Goal: Task Accomplishment & Management: Manage account settings

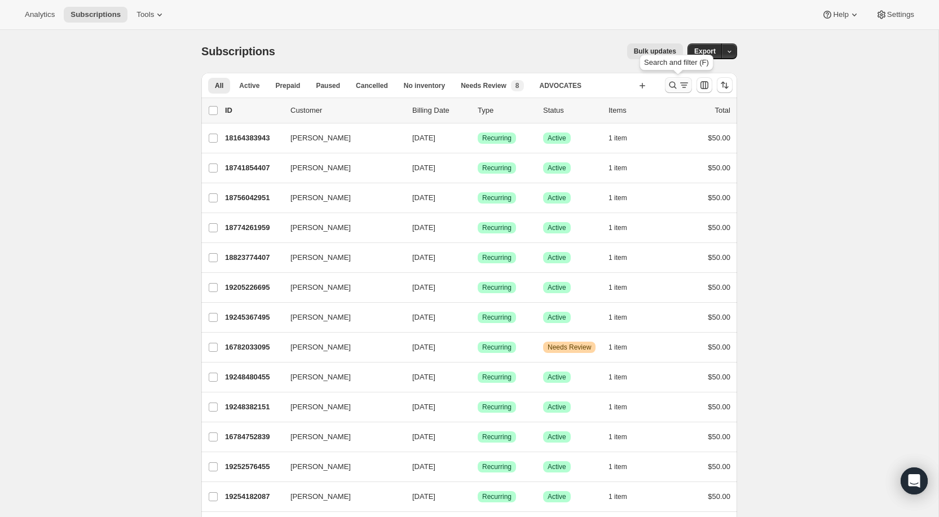
click at [676, 90] on button "Search and filter results" at bounding box center [678, 85] width 27 height 16
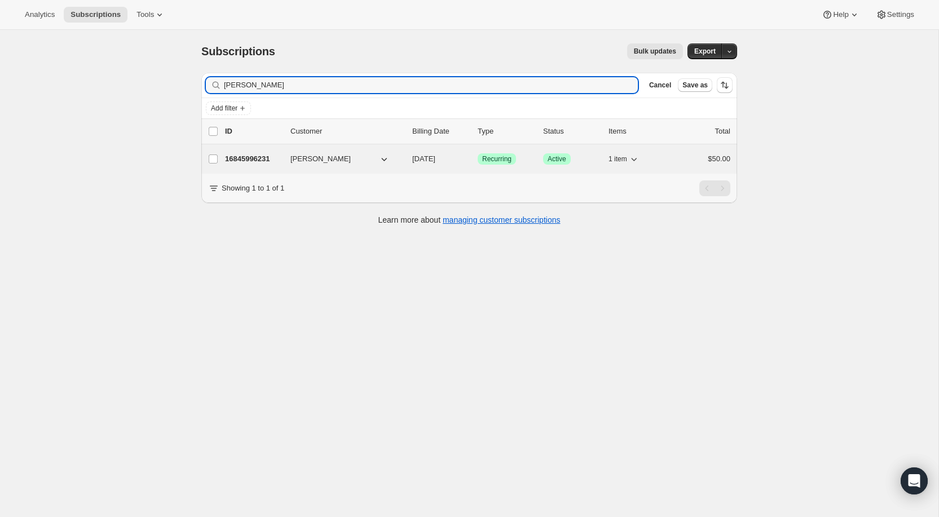
type input "MaryKate Cohane"
click at [258, 153] on p "16845996231" at bounding box center [253, 158] width 56 height 11
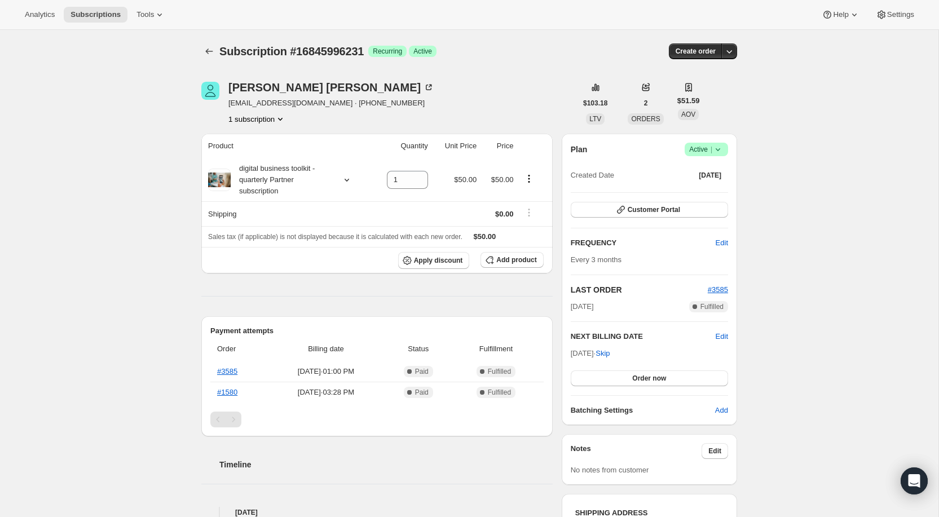
click at [721, 154] on icon at bounding box center [717, 149] width 11 height 11
click at [210, 51] on icon "Subscriptions" at bounding box center [209, 51] width 11 height 11
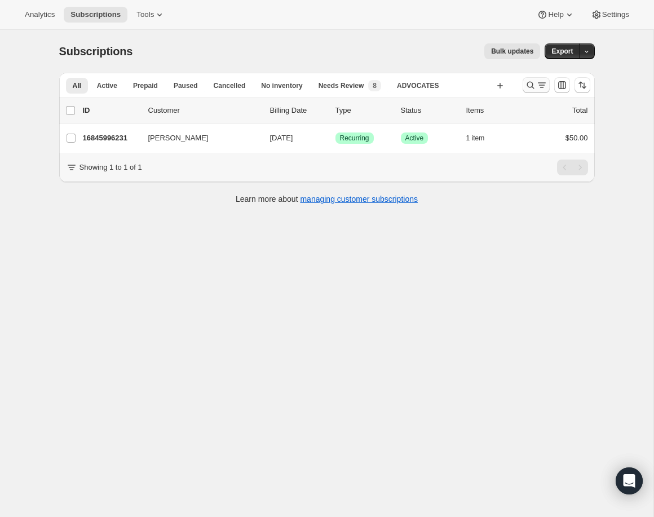
click at [529, 87] on icon "Search and filter results" at bounding box center [530, 85] width 11 height 11
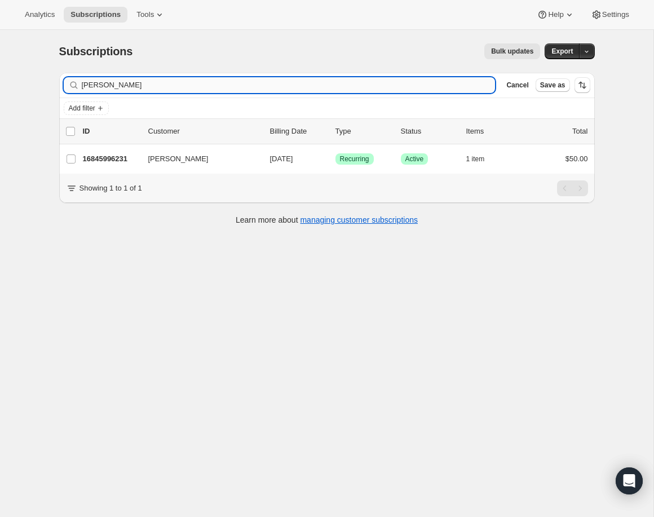
click at [417, 86] on input "MaryKate Cohane" at bounding box center [289, 85] width 414 height 16
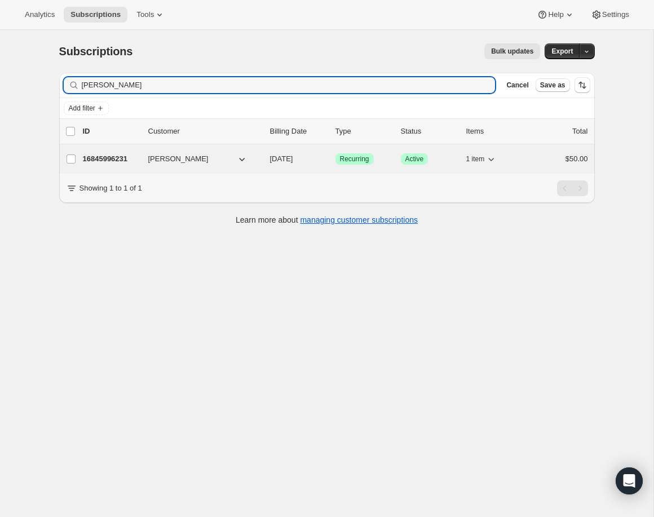
click at [104, 160] on p "16845996231" at bounding box center [111, 158] width 56 height 11
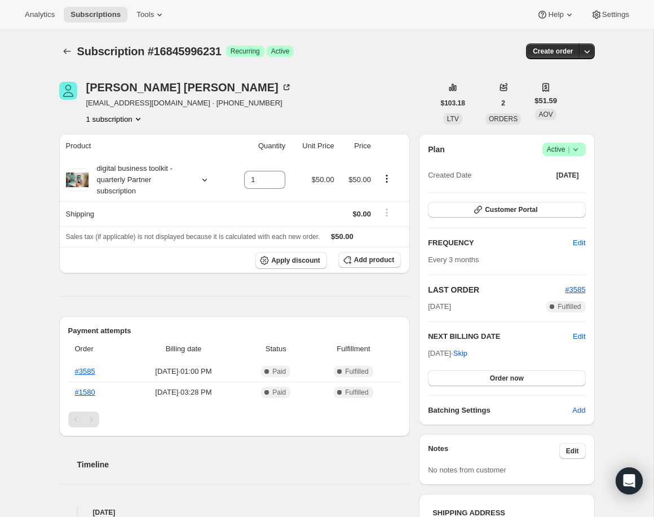
click at [580, 149] on icon at bounding box center [575, 149] width 11 height 11
click at [572, 194] on span "Cancel subscription" at bounding box center [561, 190] width 64 height 8
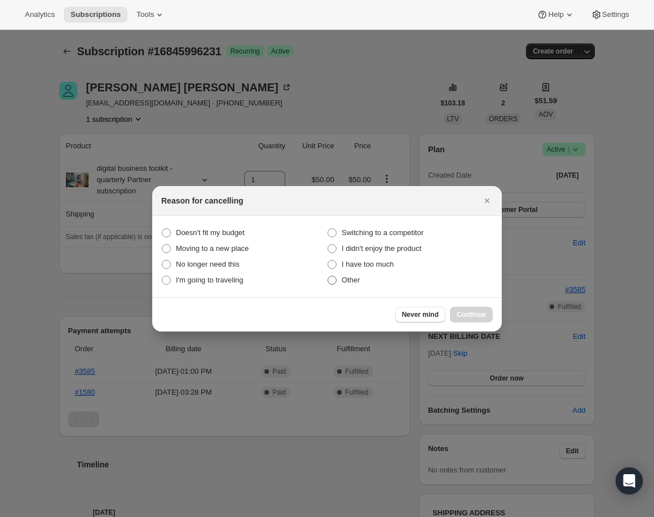
click at [345, 279] on span "Other" at bounding box center [351, 280] width 19 height 8
click at [328, 276] on input "Other" at bounding box center [328, 276] width 1 height 1
radio input "true"
click at [478, 310] on button "Continue" at bounding box center [471, 315] width 43 height 16
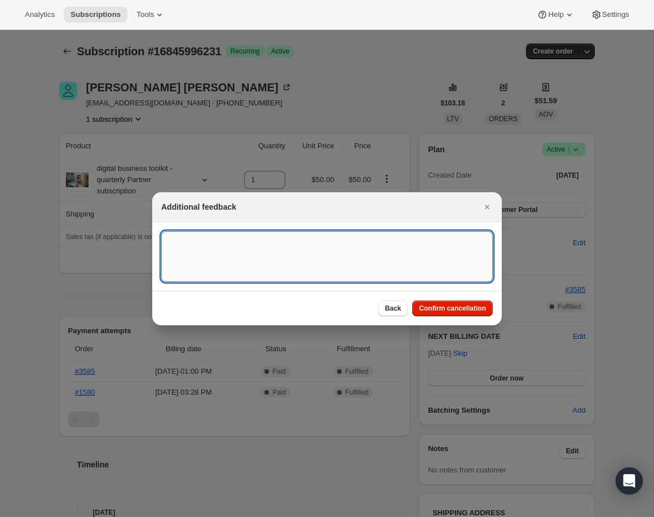
click at [349, 258] on textarea ":rh3:" at bounding box center [327, 256] width 332 height 51
type textarea "Customer Request"
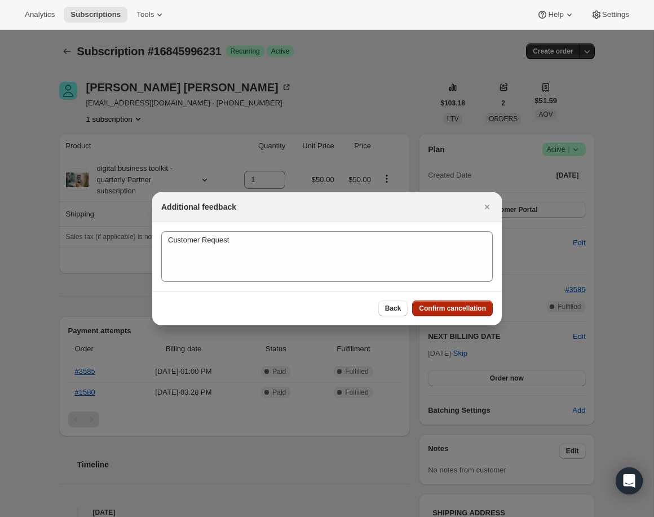
click at [467, 306] on span "Confirm cancellation" at bounding box center [452, 308] width 67 height 9
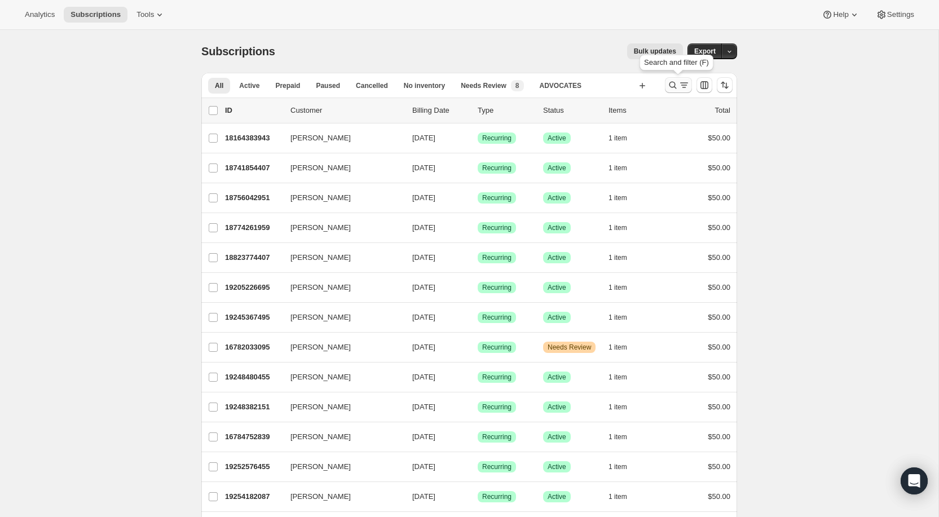
click at [668, 85] on icon "Search and filter results" at bounding box center [672, 85] width 11 height 11
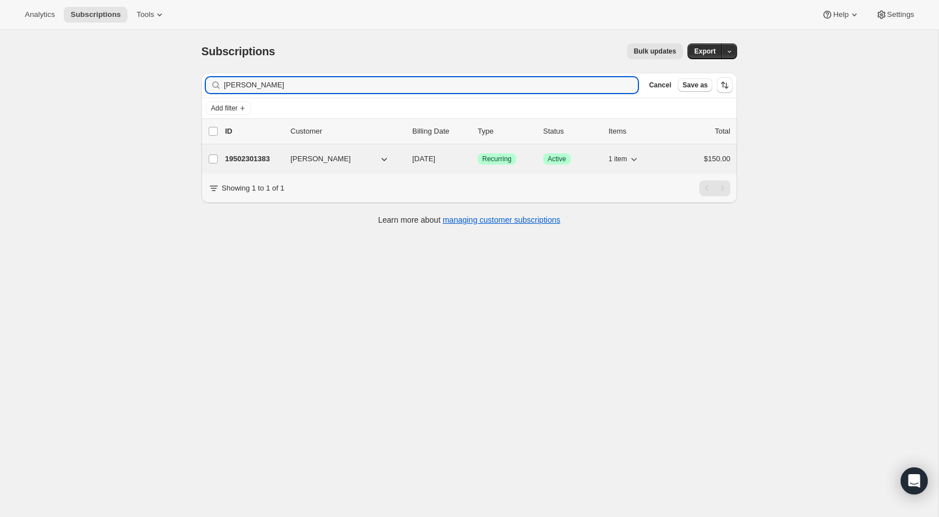
type input "[PERSON_NAME]"
click at [254, 162] on p "19502301383" at bounding box center [253, 158] width 56 height 11
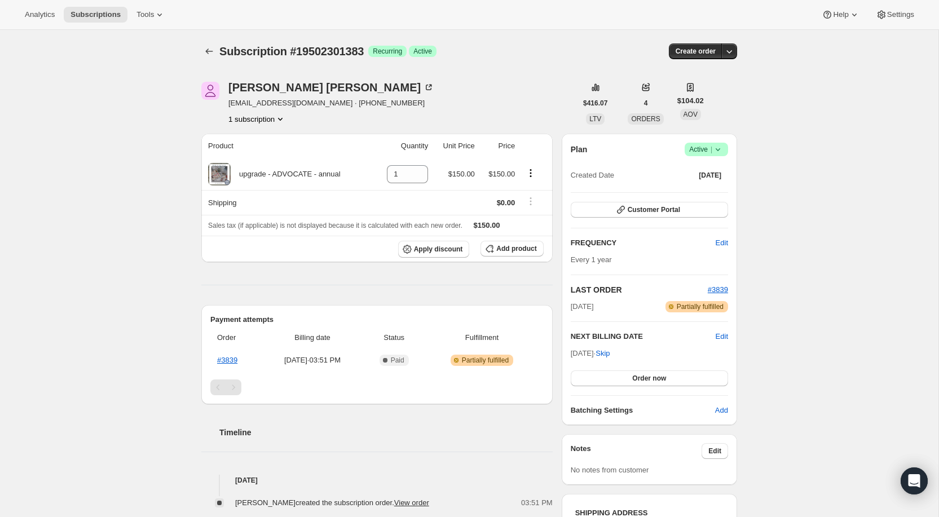
click at [721, 149] on icon at bounding box center [717, 149] width 11 height 11
click at [700, 192] on span "Cancel subscription" at bounding box center [704, 190] width 64 height 8
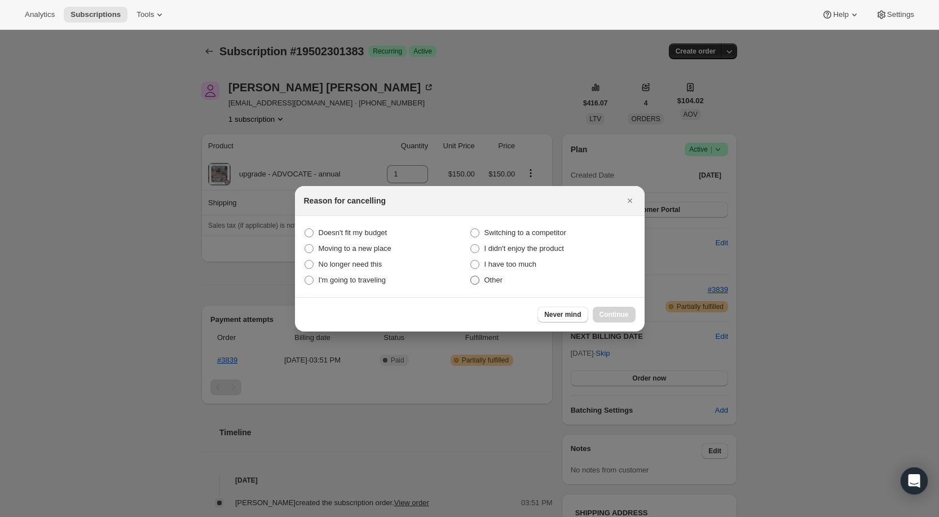
click at [488, 281] on span "Other" at bounding box center [493, 280] width 19 height 8
click at [471, 276] on input "Other" at bounding box center [470, 276] width 1 height 1
radio input "true"
click at [608, 319] on button "Continue" at bounding box center [614, 315] width 43 height 16
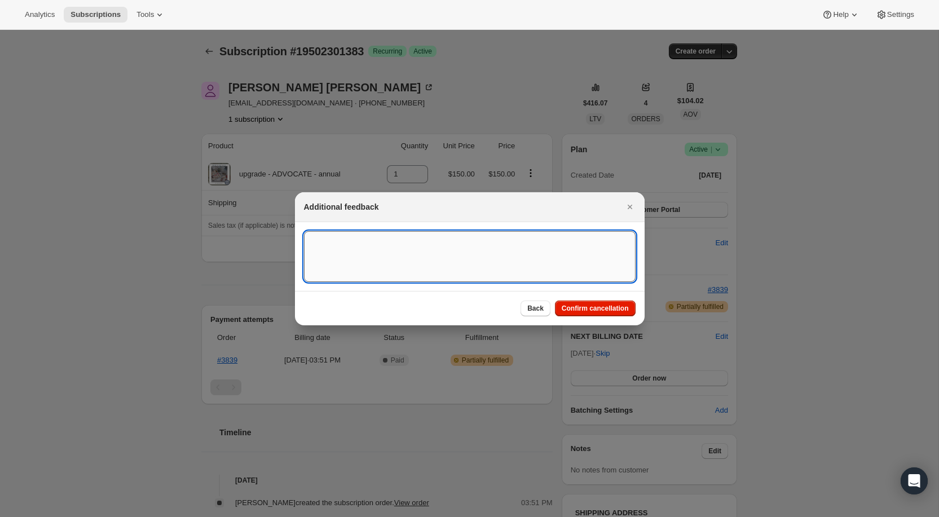
click at [517, 268] on textarea ":rbu:" at bounding box center [470, 256] width 332 height 51
type textarea "Customer Requested"
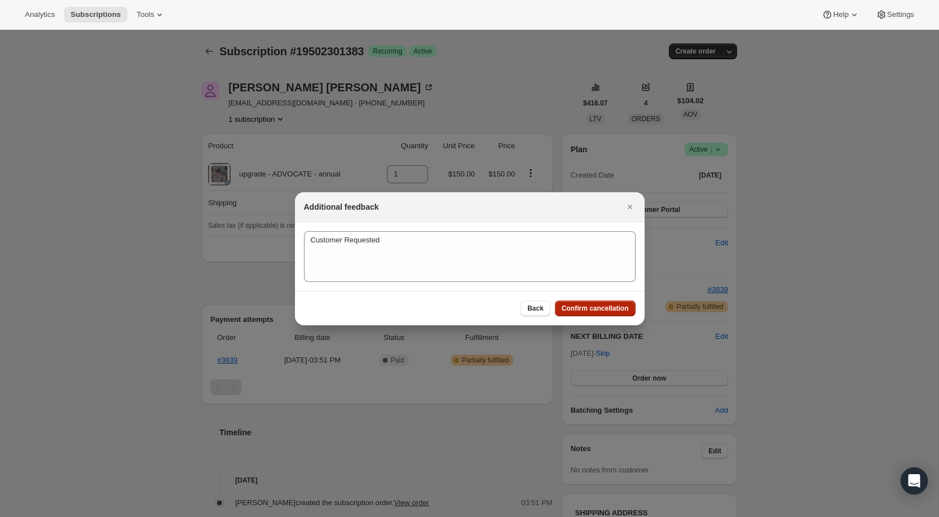
click at [606, 312] on span "Confirm cancellation" at bounding box center [595, 308] width 67 height 9
